Goal: Task Accomplishment & Management: Manage account settings

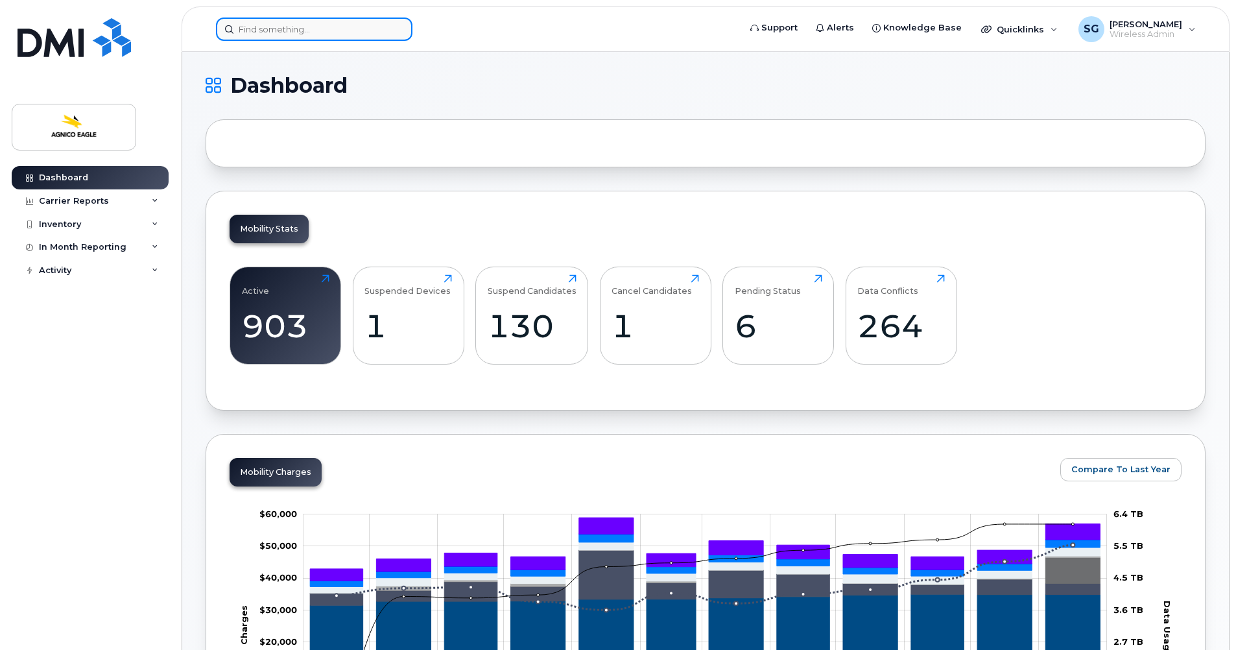
click at [279, 35] on input at bounding box center [314, 29] width 197 height 23
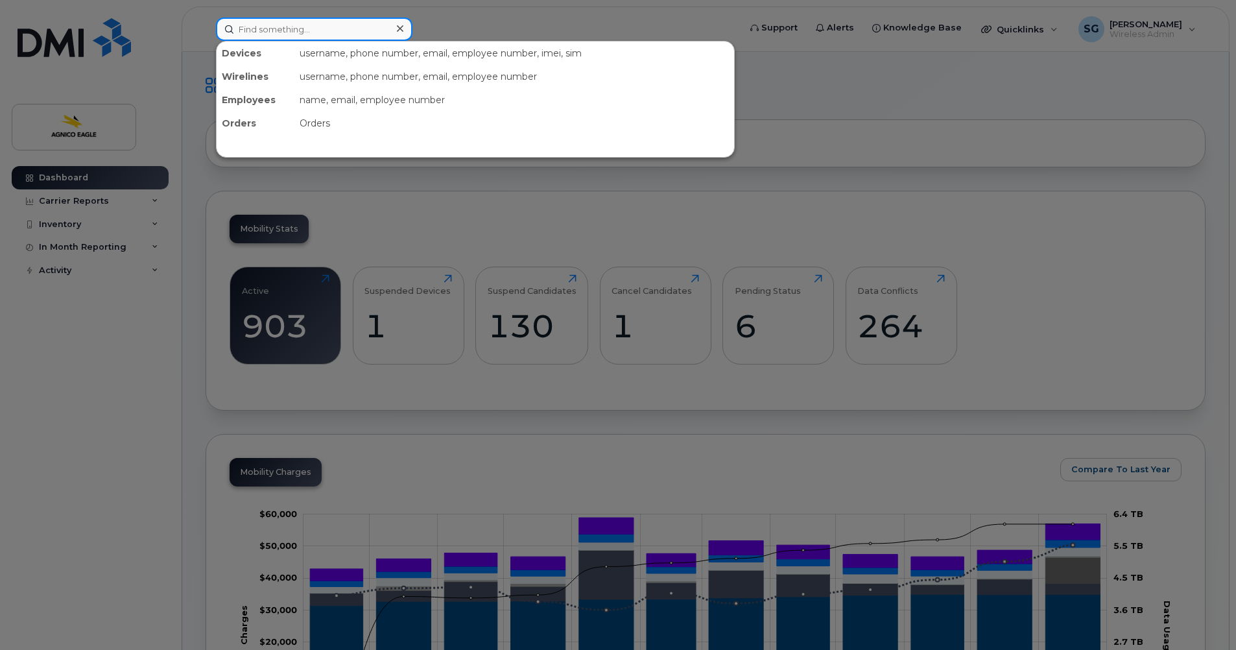
paste input "819-279-9006"
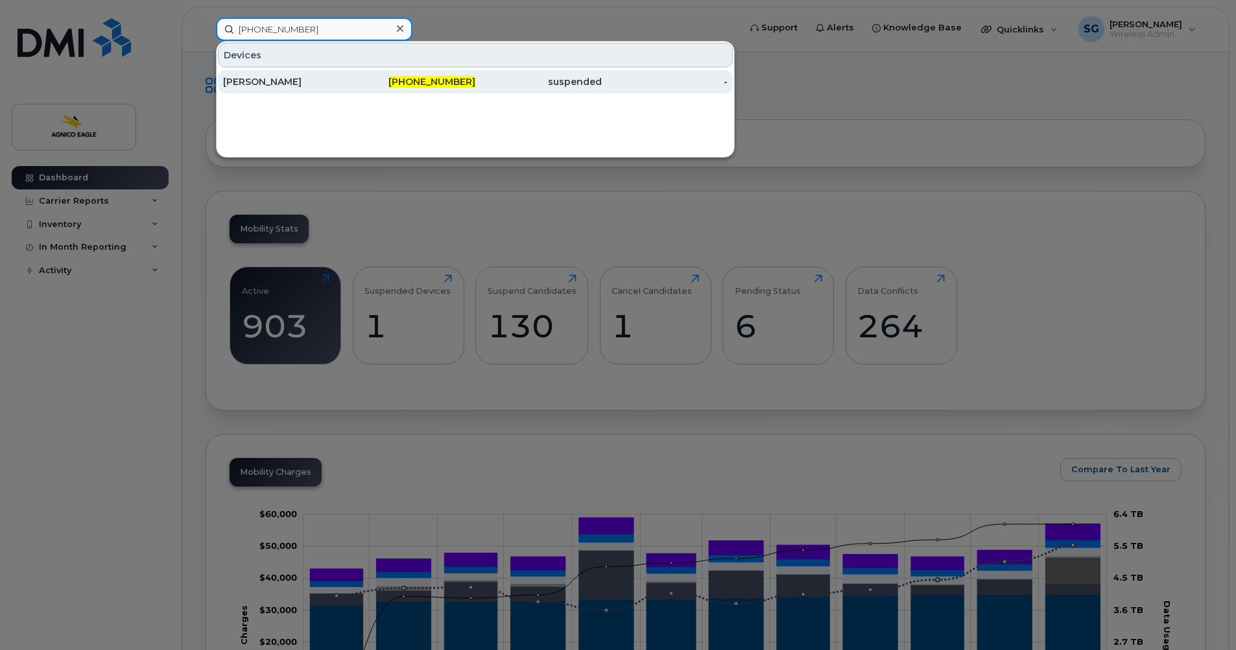
type input "819-279-9006"
click at [420, 80] on span "819-279-9006" at bounding box center [432, 82] width 87 height 12
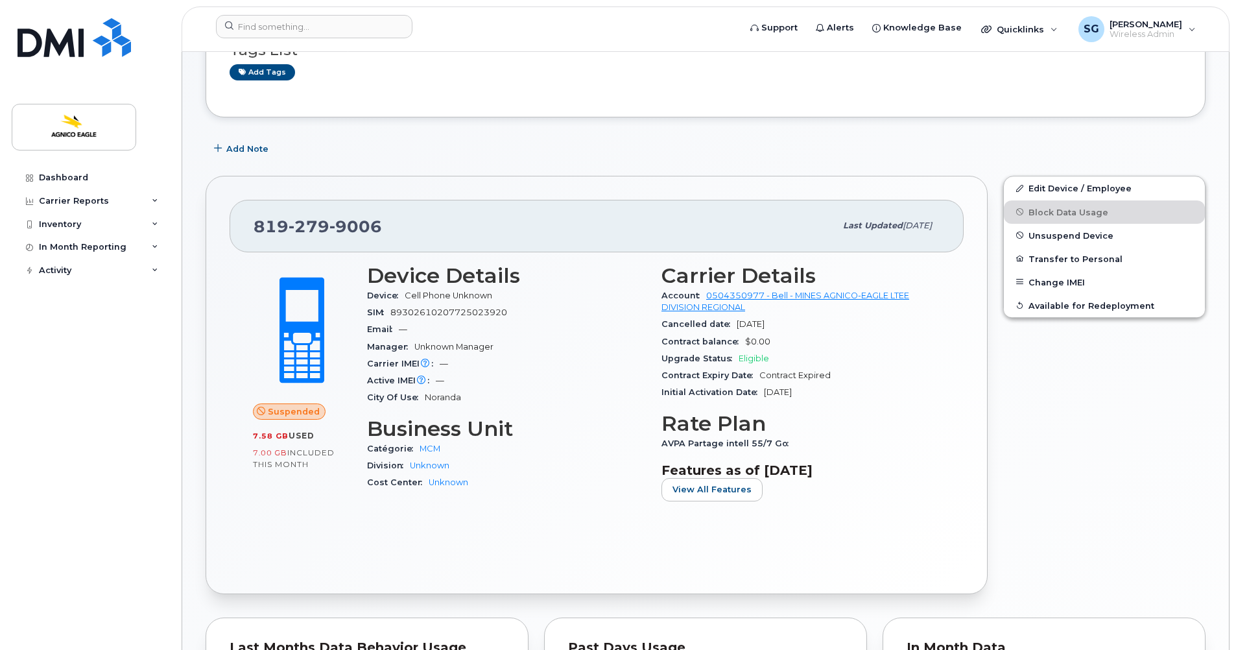
scroll to position [129, 0]
click at [1053, 188] on link "Edit Device / Employee" at bounding box center [1104, 187] width 201 height 23
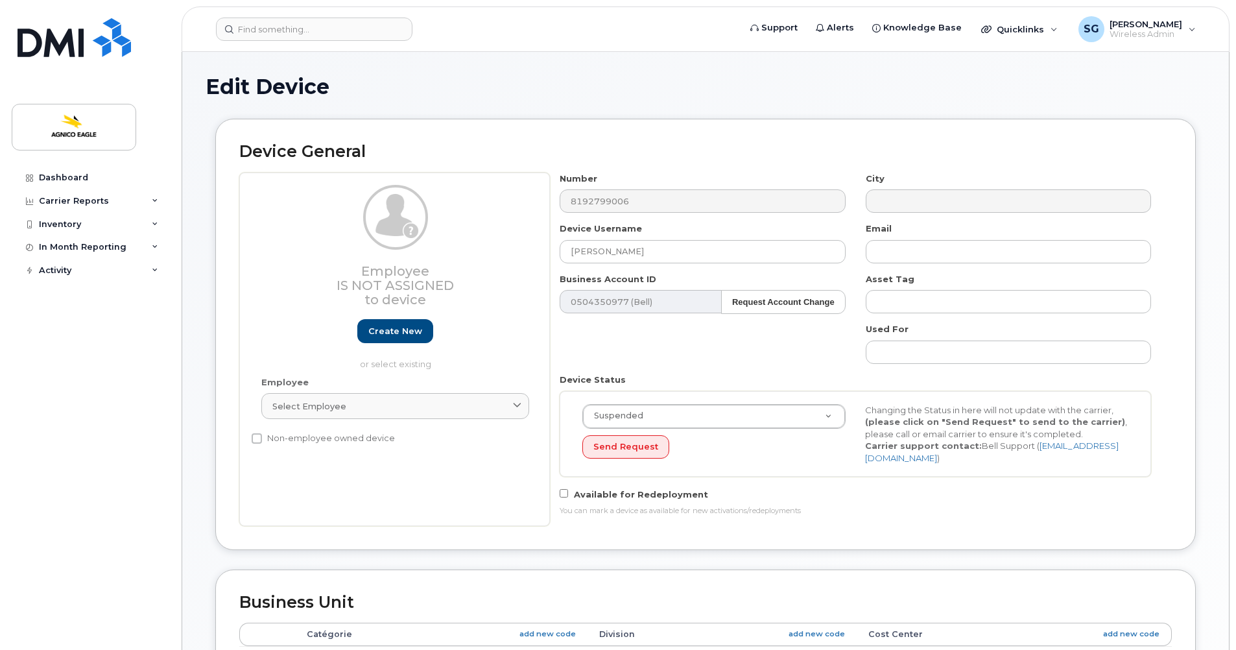
select select "34656250"
select select "579715"
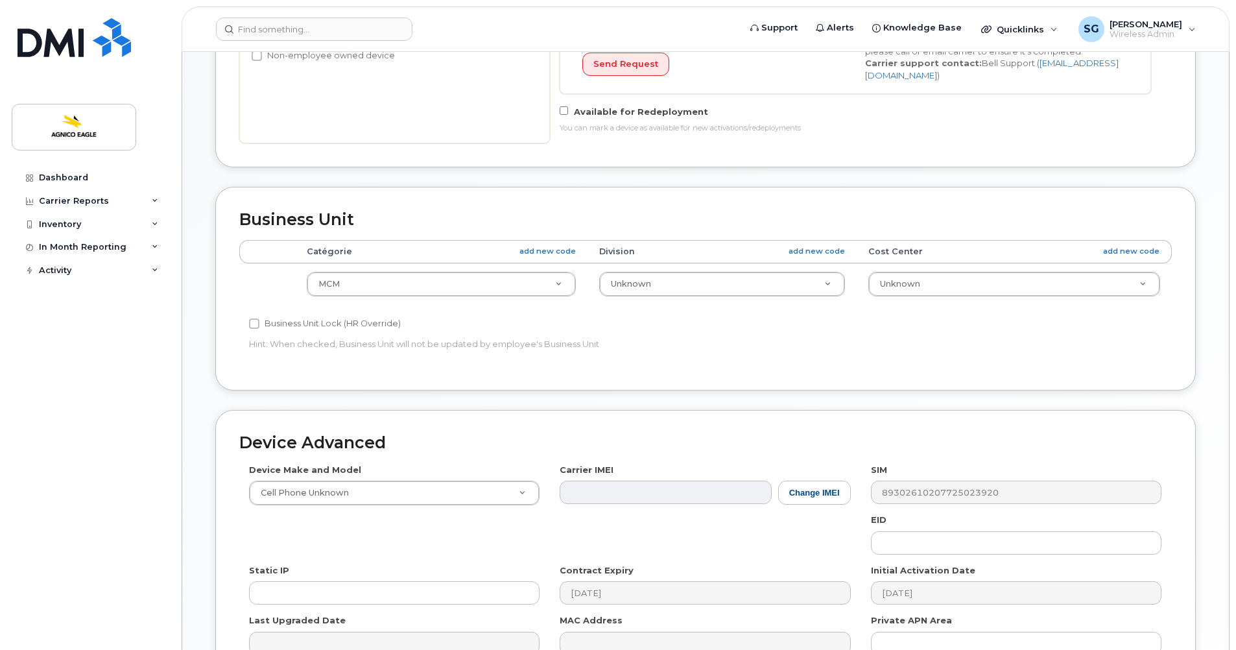
scroll to position [530, 0]
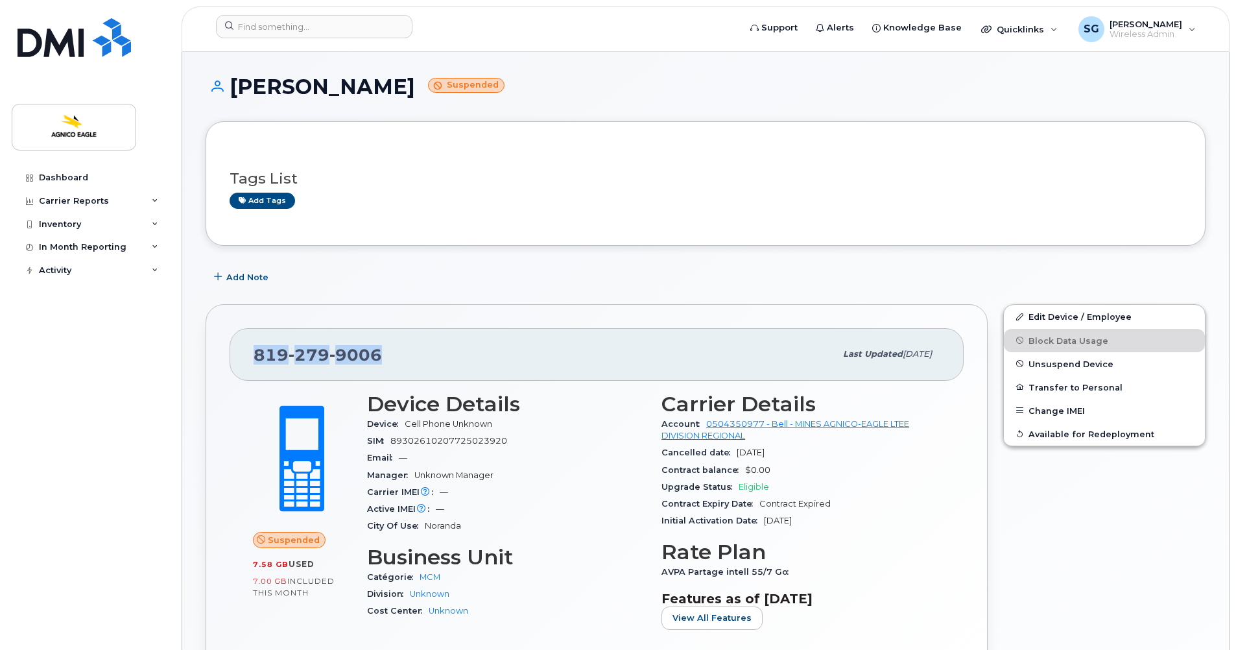
drag, startPoint x: 388, startPoint y: 354, endPoint x: 247, endPoint y: 352, distance: 140.8
click at [247, 352] on div "819 279 9006 Last updated Aug 31, 2025" at bounding box center [597, 354] width 734 height 52
copy span "819 279 9006"
click at [78, 365] on div "Dashboard Carrier Reports Monthly Billing Roaming Reports Suspended Devices Sus…" at bounding box center [92, 398] width 160 height 464
drag, startPoint x: 340, startPoint y: 91, endPoint x: 234, endPoint y: 82, distance: 106.7
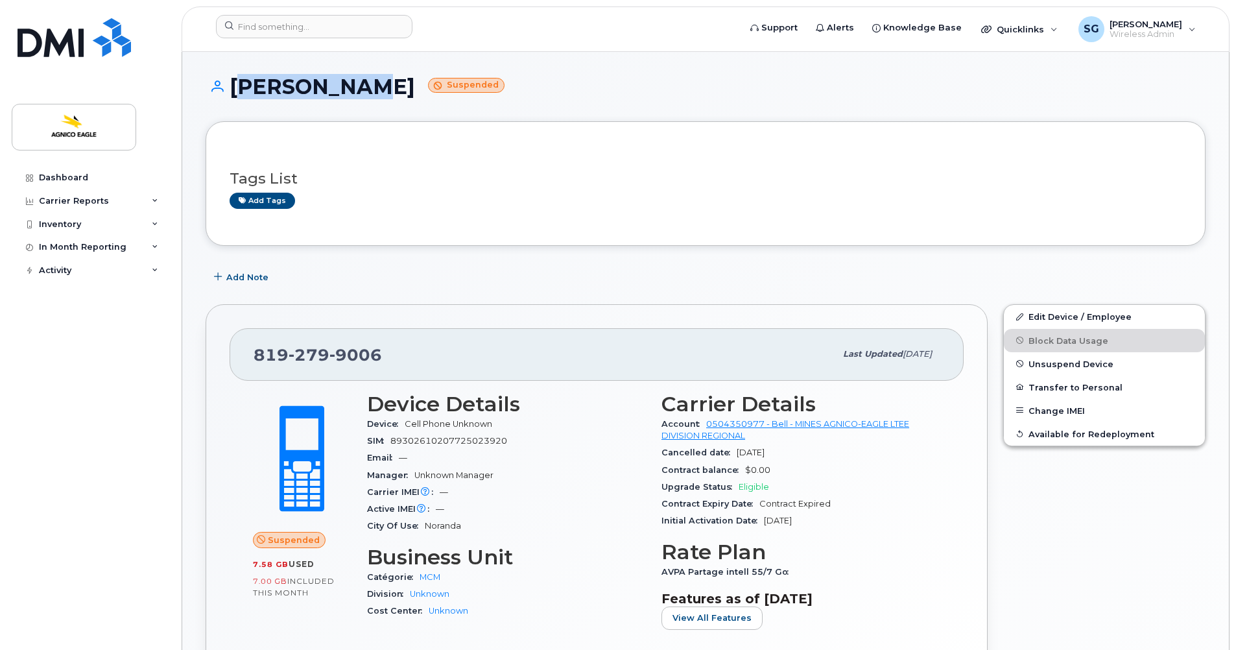
click at [234, 82] on h1 "éric Arpin Suspended" at bounding box center [706, 86] width 1000 height 23
click at [333, 87] on h1 "éric Arpin Suspended" at bounding box center [706, 86] width 1000 height 23
drag, startPoint x: 333, startPoint y: 87, endPoint x: 239, endPoint y: 90, distance: 94.1
click at [239, 90] on h1 "éric Arpin Suspended" at bounding box center [706, 86] width 1000 height 23
